Goal: Navigation & Orientation: Find specific page/section

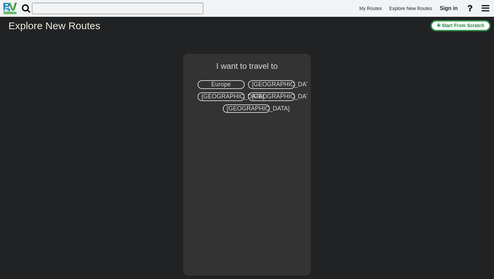
click at [233, 84] on div "Europe" at bounding box center [221, 84] width 47 height 9
select select "number:1"
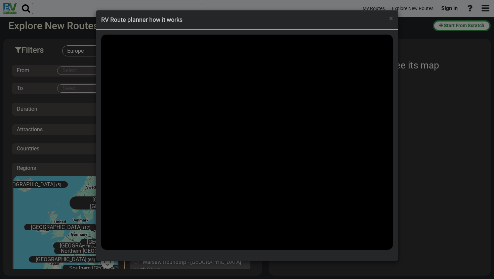
click at [393, 18] on div "× RV Route planner how it works" at bounding box center [247, 19] width 302 height 19
click at [392, 18] on span "×" at bounding box center [391, 18] width 4 height 8
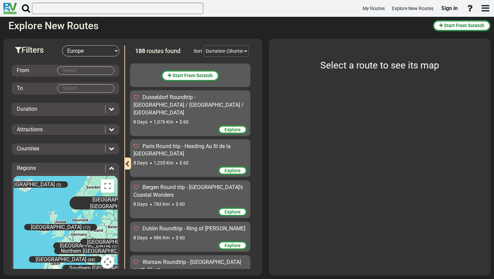
click at [82, 73] on body "My Routes Explore New Routes Sign in ×" at bounding box center [247, 139] width 494 height 279
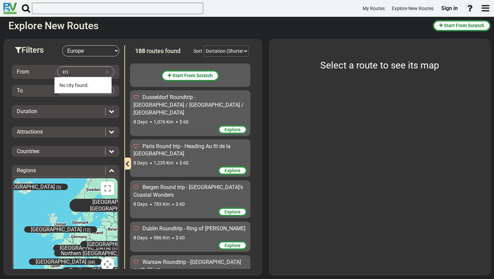
type input "נ"
click at [69, 90] on li "[PERSON_NAME] (3)" at bounding box center [82, 85] width 57 height 16
type input "[GEOGRAPHIC_DATA]"
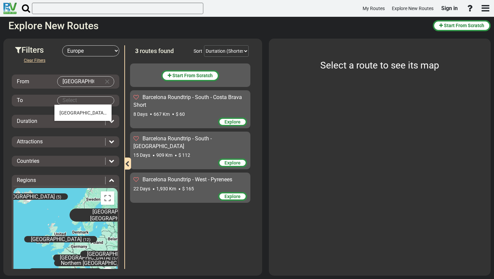
click at [69, 100] on body "My Routes Explore New Routes Sign in ×" at bounding box center [247, 139] width 494 height 279
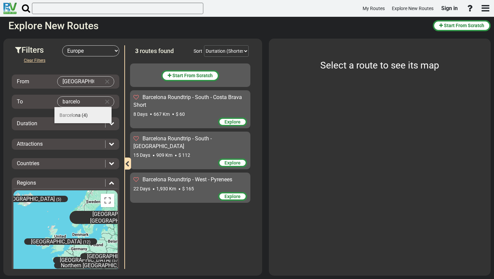
click at [71, 113] on span "Barcelo" at bounding box center [68, 115] width 16 height 5
type input "[GEOGRAPHIC_DATA]"
click at [190, 107] on div "Barcelona Roundtrip - South - Costa Brava Short" at bounding box center [190, 101] width 114 height 15
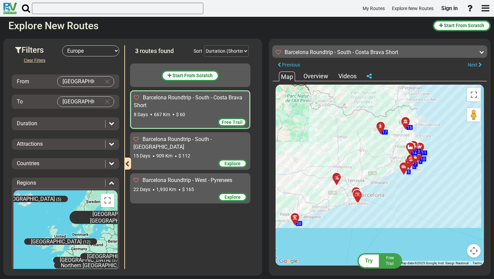
drag, startPoint x: 365, startPoint y: 230, endPoint x: 340, endPoint y: 227, distance: 24.8
click at [340, 227] on div "To activate drag with keyboard, press Alt + Enter. Once in keyboard drag state,…" at bounding box center [380, 175] width 208 height 181
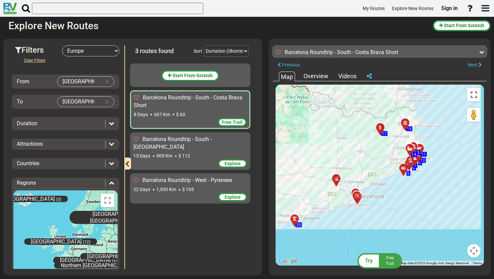
click at [472, 99] on button "Toggle fullscreen view" at bounding box center [473, 94] width 13 height 13
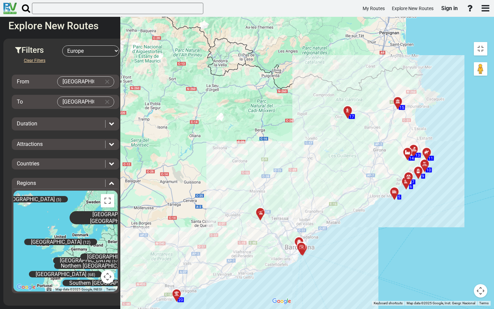
drag, startPoint x: 312, startPoint y: 142, endPoint x: 362, endPoint y: 158, distance: 53.1
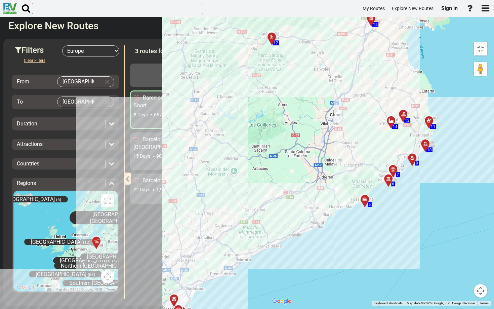
drag, startPoint x: 363, startPoint y: 158, endPoint x: 489, endPoint y: 144, distance: 127.2
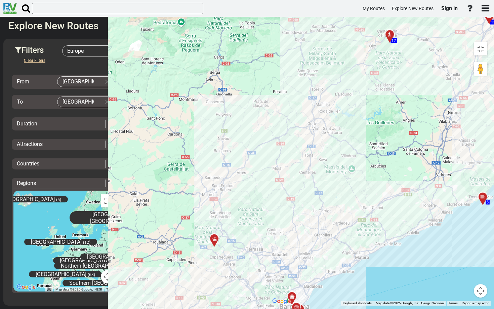
drag, startPoint x: 439, startPoint y: 275, endPoint x: 492, endPoint y: 280, distance: 53.1
click at [491, 279] on div "To activate drag with keyboard, press Alt + Enter. Once in keyboard drag state,…" at bounding box center [380, 172] width 222 height 267
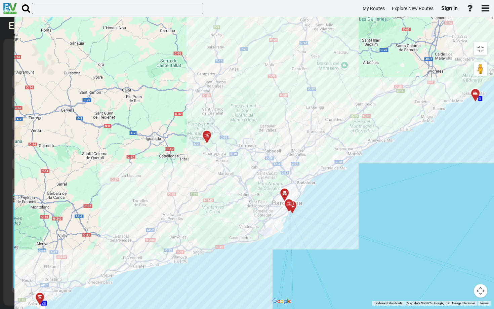
drag, startPoint x: 398, startPoint y: 246, endPoint x: 391, endPoint y: 139, distance: 108.2
click at [391, 139] on div "To activate drag with keyboard, press Alt + Enter. Once in keyboard drag state,…" at bounding box center [380, 172] width 222 height 267
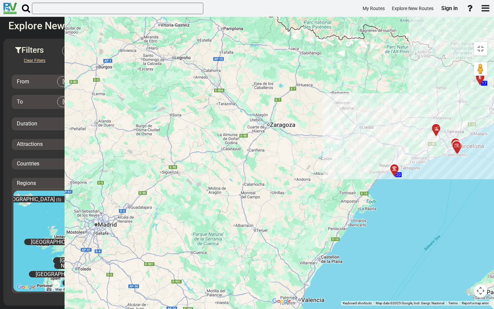
drag, startPoint x: 310, startPoint y: 208, endPoint x: 325, endPoint y: 158, distance: 52.1
click at [325, 158] on div "To activate drag with keyboard, press Alt + Enter. Once in keyboard drag state,…" at bounding box center [380, 172] width 222 height 267
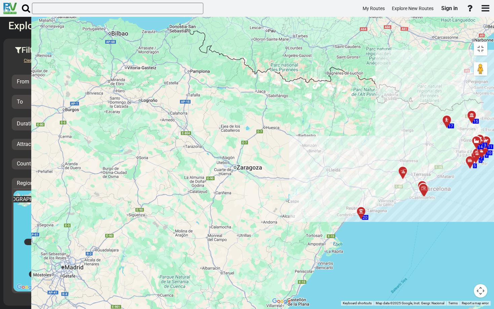
drag, startPoint x: 394, startPoint y: 115, endPoint x: 363, endPoint y: 155, distance: 50.4
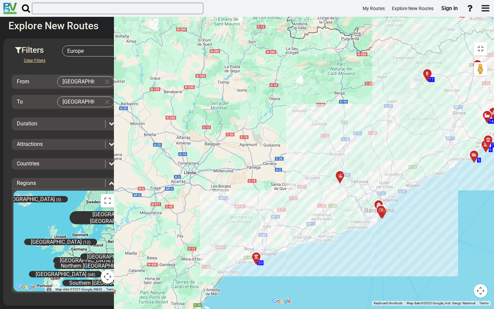
drag, startPoint x: 365, startPoint y: 152, endPoint x: 399, endPoint y: 152, distance: 34.0
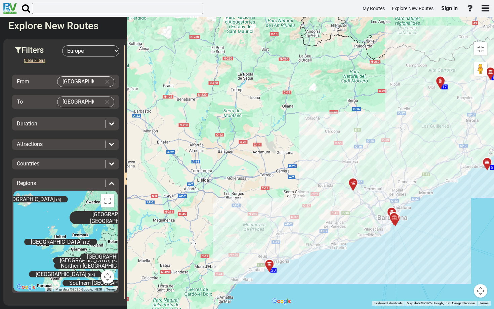
drag, startPoint x: 353, startPoint y: 165, endPoint x: 368, endPoint y: 172, distance: 16.1
click at [368, 172] on div "To activate drag with keyboard, press Alt + Enter. Once in keyboard drag state,…" at bounding box center [380, 172] width 222 height 267
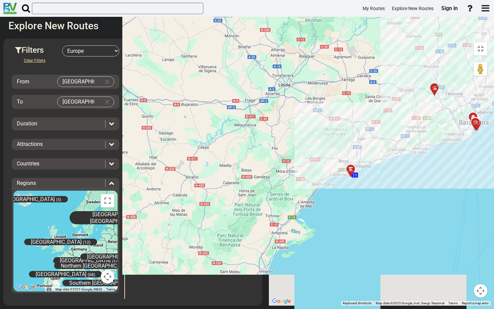
drag, startPoint x: 270, startPoint y: 201, endPoint x: 352, endPoint y: 105, distance: 125.9
click at [352, 105] on div "To activate drag with keyboard, press Alt + Enter. Once in keyboard drag state,…" at bounding box center [380, 172] width 222 height 267
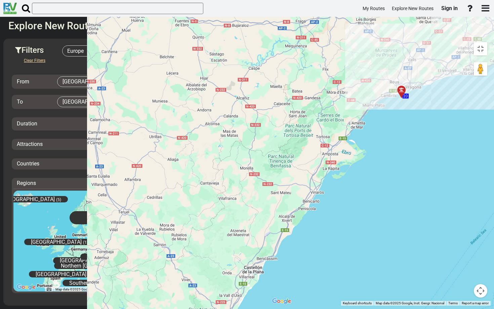
drag, startPoint x: 283, startPoint y: 176, endPoint x: 333, endPoint y: 94, distance: 95.6
click at [334, 94] on div "To activate drag with keyboard, press Alt + Enter. Once in keyboard drag state,…" at bounding box center [380, 172] width 222 height 267
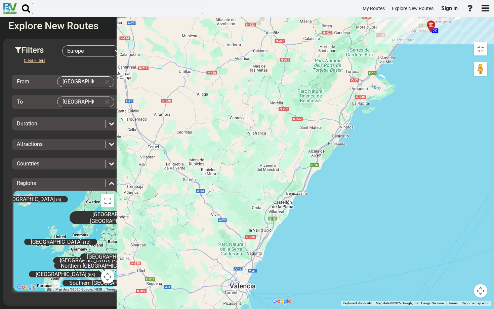
drag, startPoint x: 280, startPoint y: 170, endPoint x: 311, endPoint y: 102, distance: 74.2
click at [311, 102] on div "To activate drag with keyboard, press Alt + Enter. Once in keyboard drag state,…" at bounding box center [380, 172] width 222 height 267
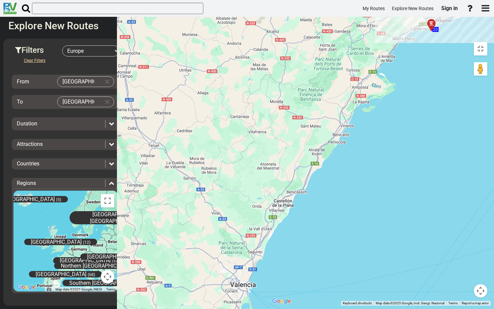
drag, startPoint x: 271, startPoint y: 179, endPoint x: 271, endPoint y: 173, distance: 5.4
click at [271, 174] on div "To activate drag with keyboard, press Alt + Enter. Once in keyboard drag state,…" at bounding box center [380, 172] width 222 height 267
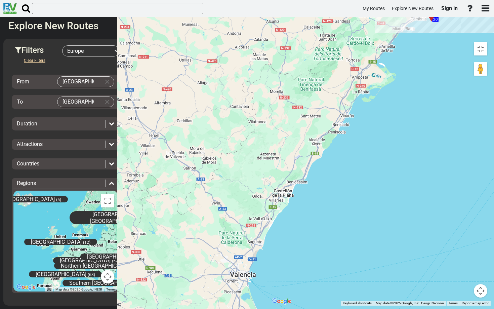
click at [379, 243] on div "To activate drag with keyboard, press Alt + Enter. Once in keyboard drag state,…" at bounding box center [380, 172] width 222 height 267
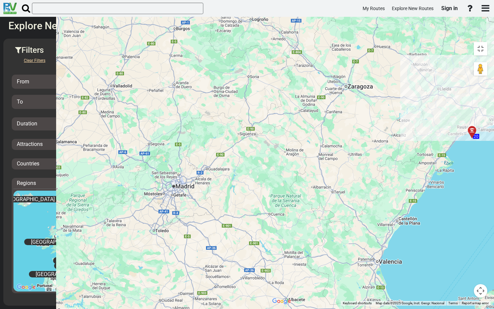
drag, startPoint x: 360, startPoint y: 233, endPoint x: 359, endPoint y: 217, distance: 16.2
click at [359, 217] on div "To activate drag with keyboard, press Alt + Enter. Once in keyboard drag state,…" at bounding box center [380, 172] width 222 height 267
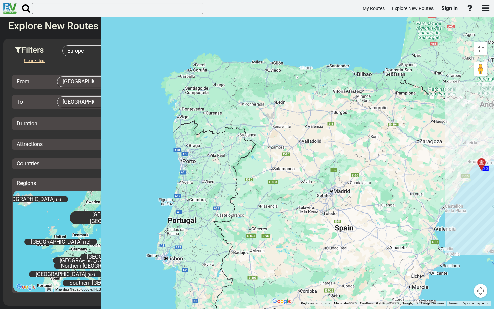
drag, startPoint x: 359, startPoint y: 217, endPoint x: 356, endPoint y: 197, distance: 20.0
click at [356, 197] on div "To activate drag with keyboard, press Alt + Enter. Once in keyboard drag state,…" at bounding box center [380, 172] width 222 height 267
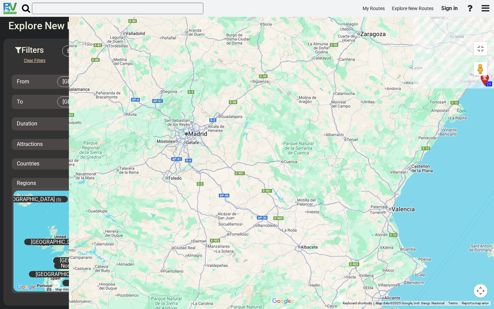
drag, startPoint x: 352, startPoint y: 198, endPoint x: 322, endPoint y: 195, distance: 29.8
click at [322, 195] on div "To activate drag with keyboard, press Alt + Enter. Once in keyboard drag state,…" at bounding box center [380, 172] width 222 height 267
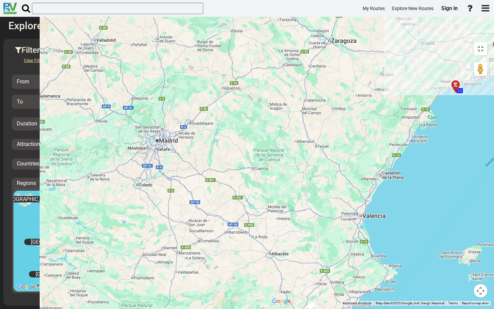
drag, startPoint x: 328, startPoint y: 190, endPoint x: 308, endPoint y: 197, distance: 20.3
click at [308, 197] on div "To activate drag with keyboard, press Alt + Enter. Once in keyboard drag state,…" at bounding box center [380, 172] width 222 height 267
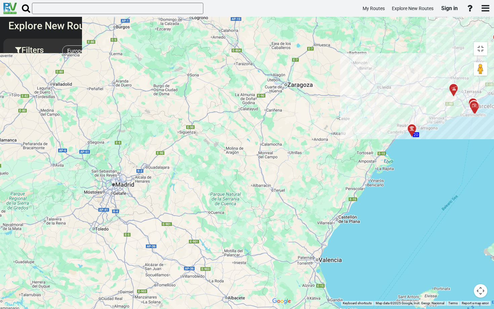
drag, startPoint x: 358, startPoint y: 140, endPoint x: 314, endPoint y: 184, distance: 61.6
click at [314, 184] on div "To activate drag with keyboard, press Alt + Enter. Once in keyboard drag state,…" at bounding box center [380, 172] width 222 height 267
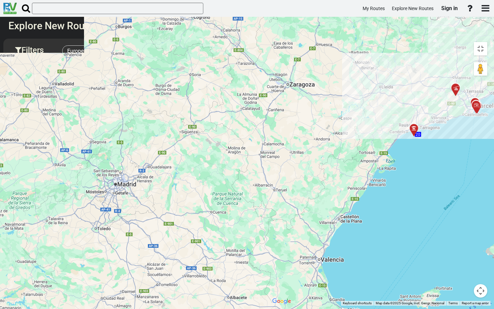
drag, startPoint x: 314, startPoint y: 184, endPoint x: 319, endPoint y: 185, distance: 5.1
click at [319, 185] on div "To activate drag with keyboard, press Alt + Enter. Once in keyboard drag state,…" at bounding box center [380, 172] width 222 height 267
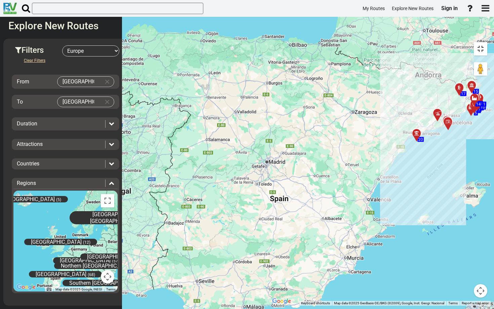
click at [488, 42] on button "Toggle fullscreen view" at bounding box center [480, 48] width 13 height 13
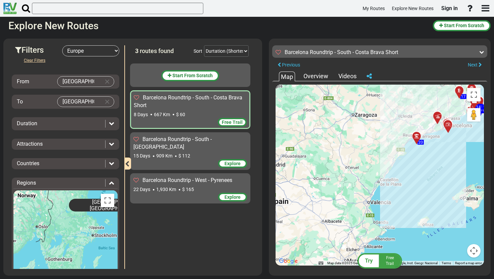
click at [450, 125] on div at bounding box center [450, 127] width 11 height 10
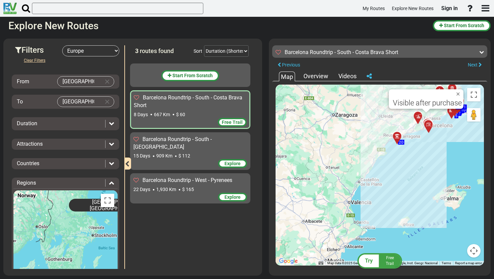
click at [452, 115] on div at bounding box center [454, 114] width 11 height 10
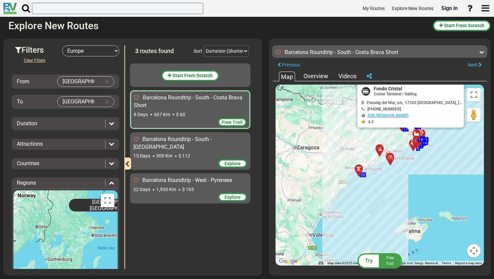
click at [418, 133] on div at bounding box center [419, 136] width 11 height 10
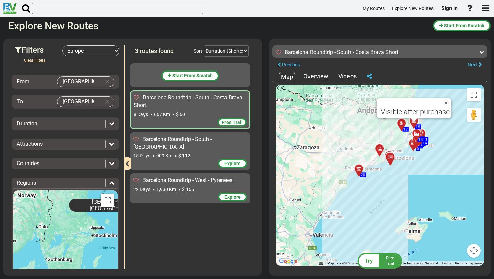
click at [421, 133] on div at bounding box center [419, 136] width 11 height 10
click at [425, 133] on div at bounding box center [423, 136] width 11 height 10
click at [421, 143] on div at bounding box center [423, 140] width 11 height 10
click at [416, 144] on div at bounding box center [419, 143] width 11 height 10
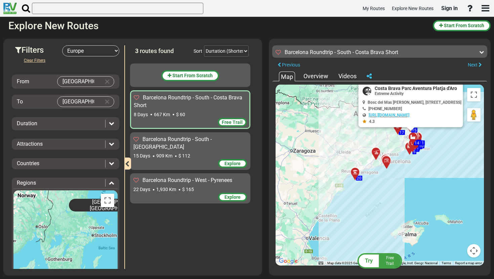
click at [399, 129] on div at bounding box center [400, 129] width 11 height 10
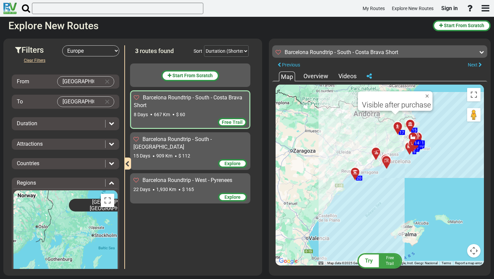
click at [414, 124] on div at bounding box center [412, 127] width 11 height 10
click at [409, 124] on icon at bounding box center [410, 124] width 5 height 5
click at [171, 143] on div "Barcelona Roundtrip - South - [GEOGRAPHIC_DATA]" at bounding box center [190, 143] width 114 height 15
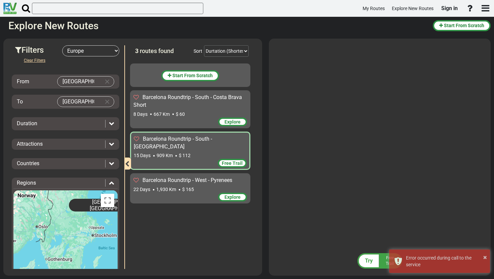
click at [196, 186] on div "22 Days 1,930 Km $ 165" at bounding box center [190, 189] width 114 height 7
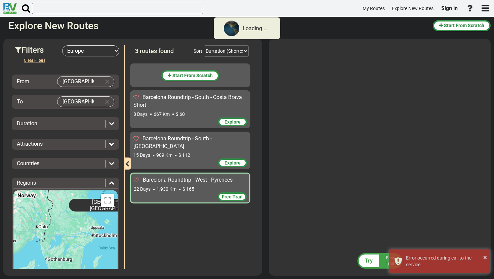
click at [189, 139] on span "Barcelona Roundtrip - South - [GEOGRAPHIC_DATA]" at bounding box center [172, 143] width 78 height 14
